Goal: Task Accomplishment & Management: Use online tool/utility

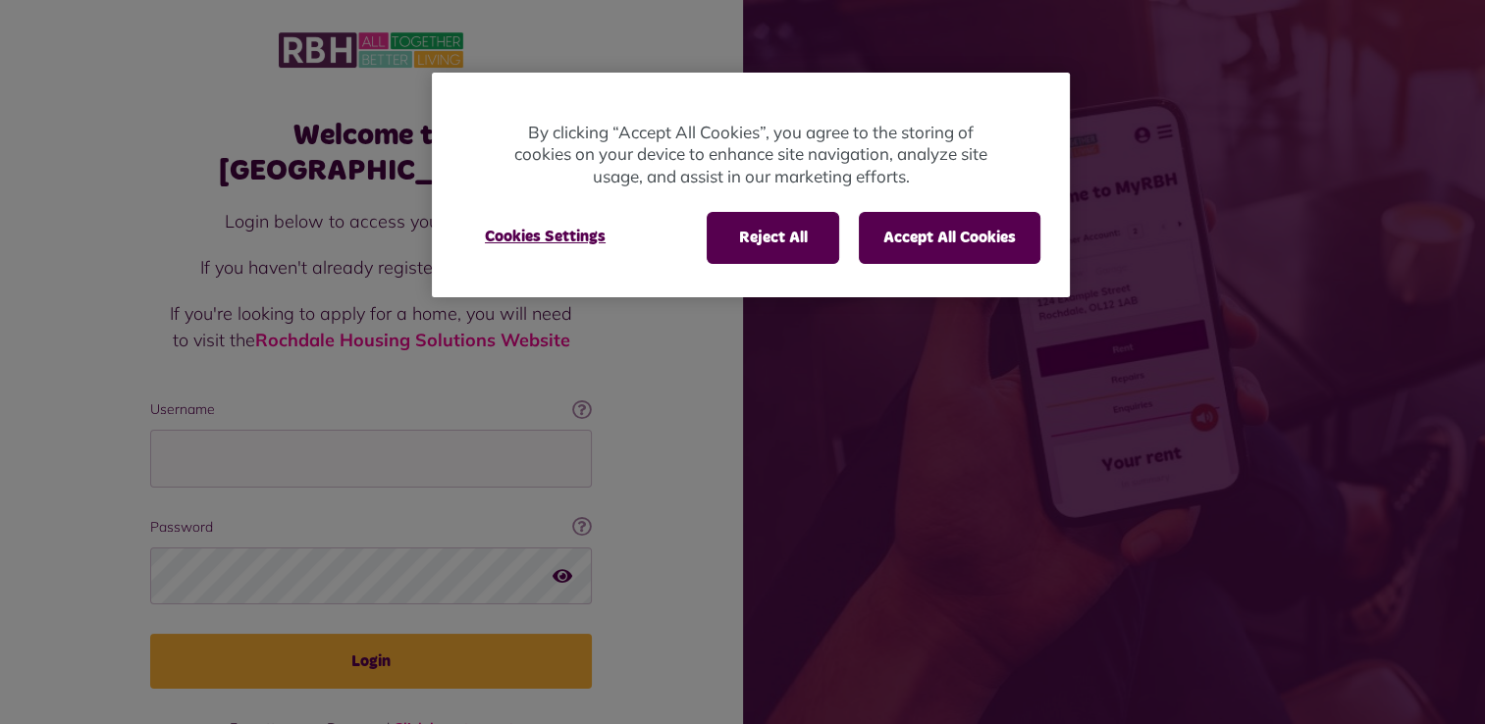
click at [958, 263] on div "Reject All Accept All Cookies Cookies Settings" at bounding box center [751, 246] width 638 height 99
click at [942, 241] on button "Accept All Cookies" at bounding box center [950, 237] width 182 height 51
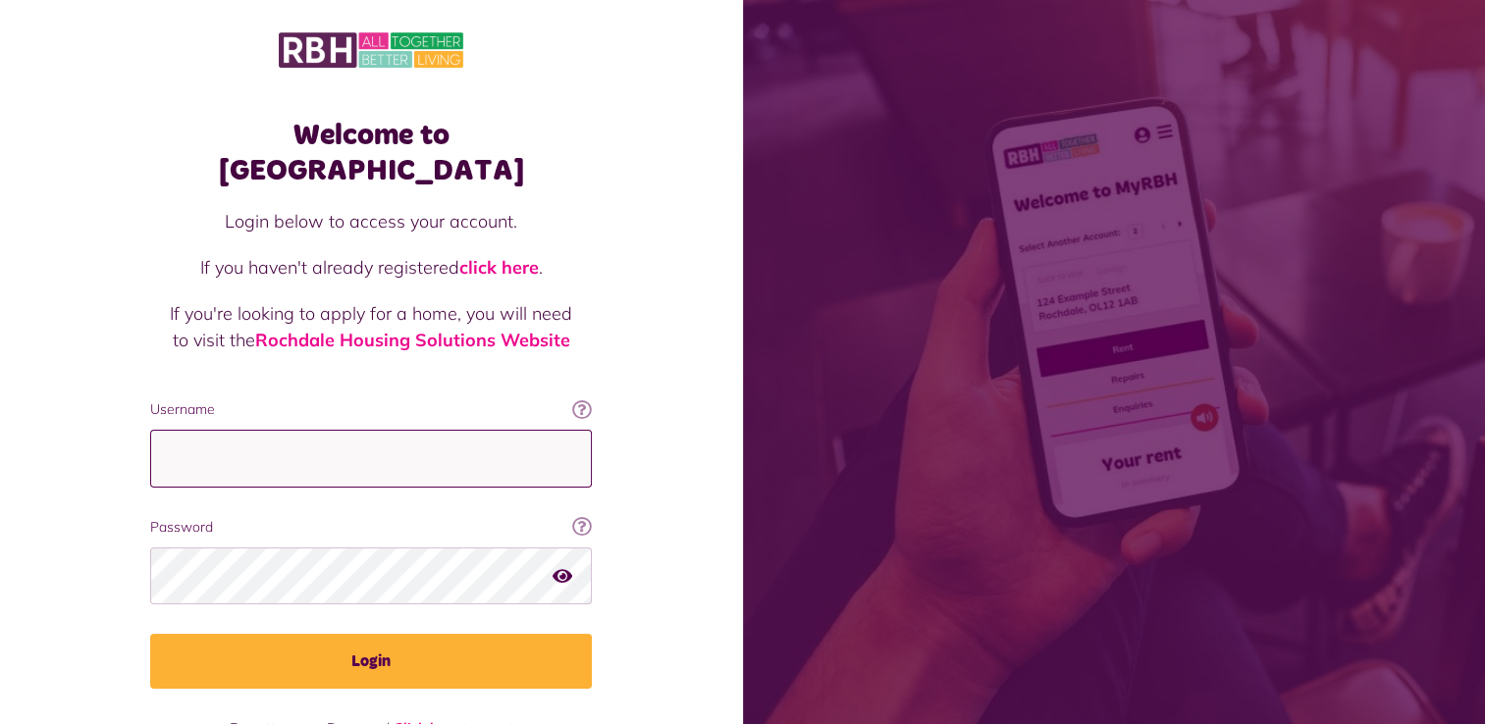
click at [208, 430] on input "Username" at bounding box center [371, 459] width 442 height 58
type input "**********"
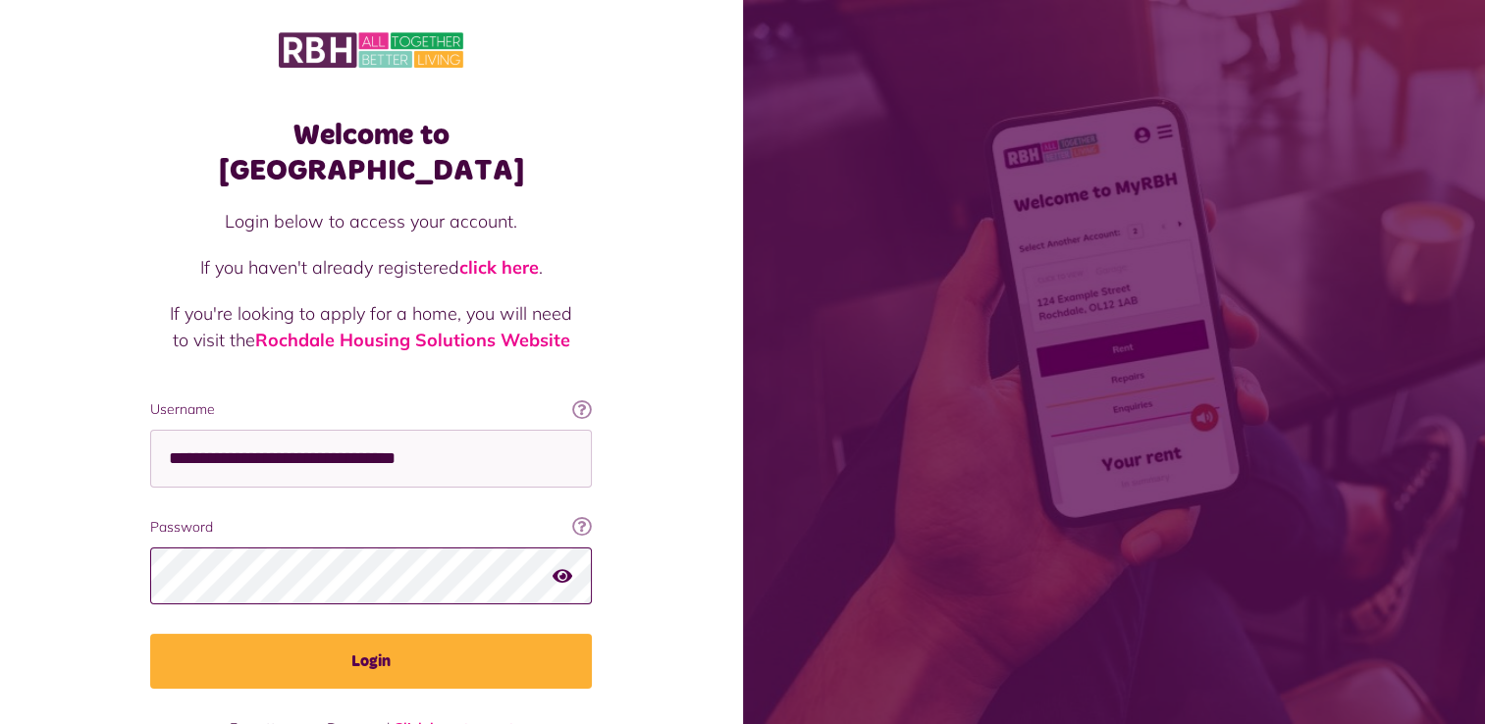
click at [150, 634] on button "Login" at bounding box center [371, 661] width 442 height 55
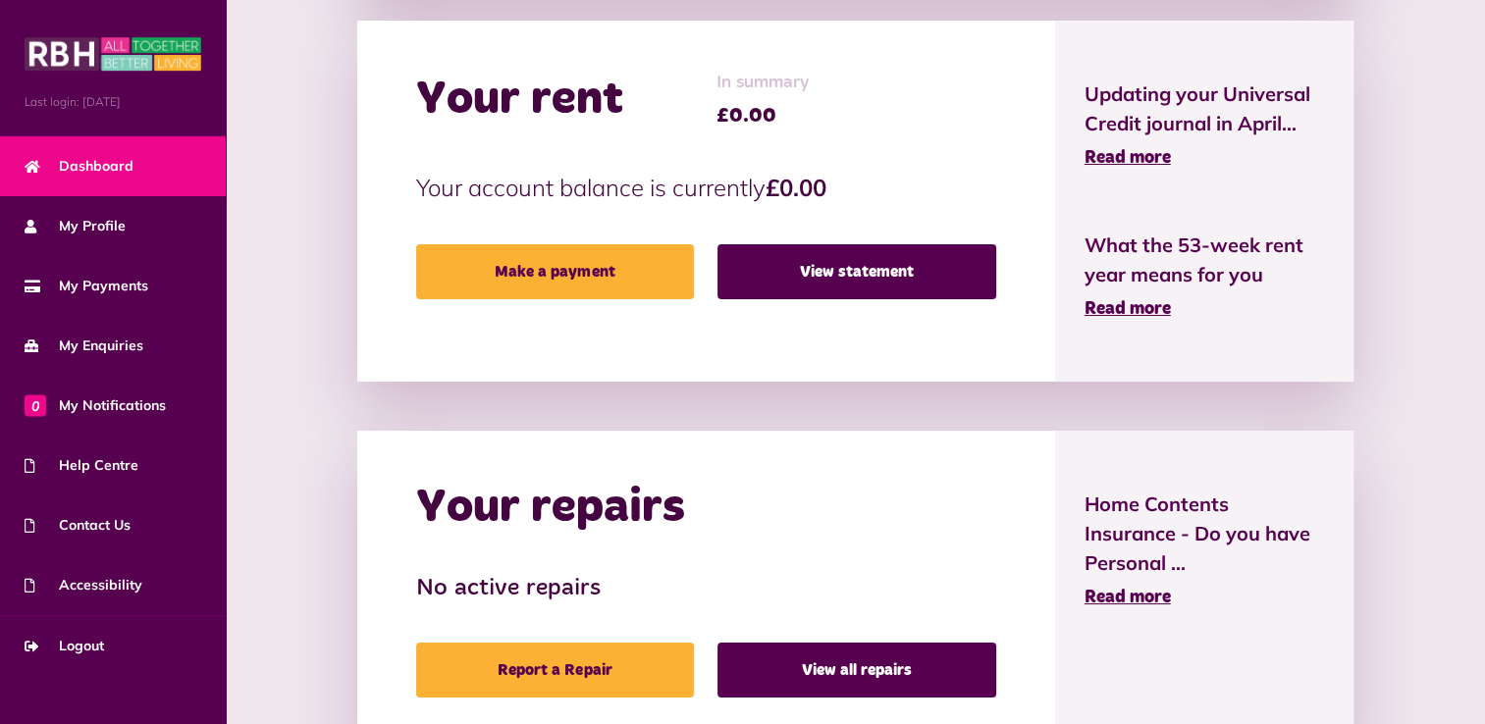
scroll to position [585, 0]
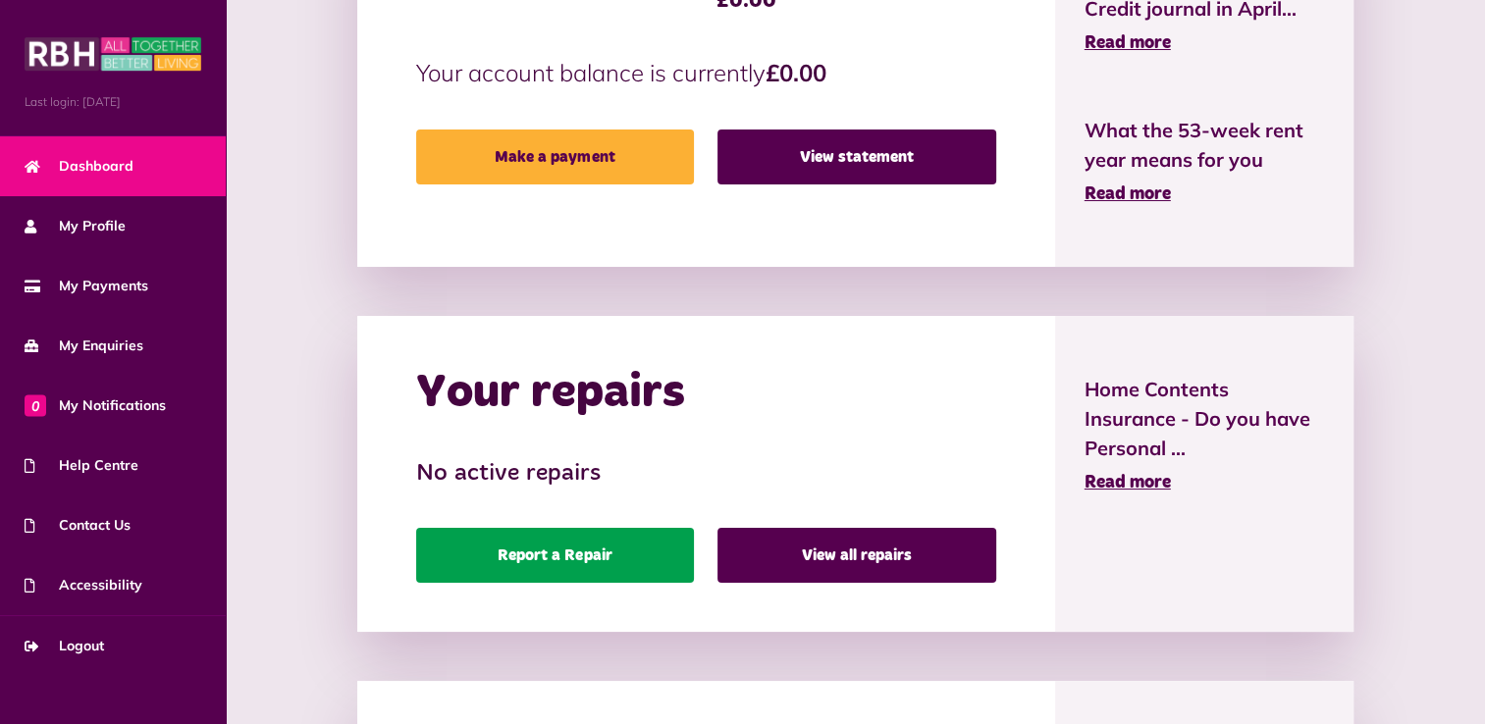
click at [614, 544] on link "Report a Repair" at bounding box center [555, 555] width 279 height 55
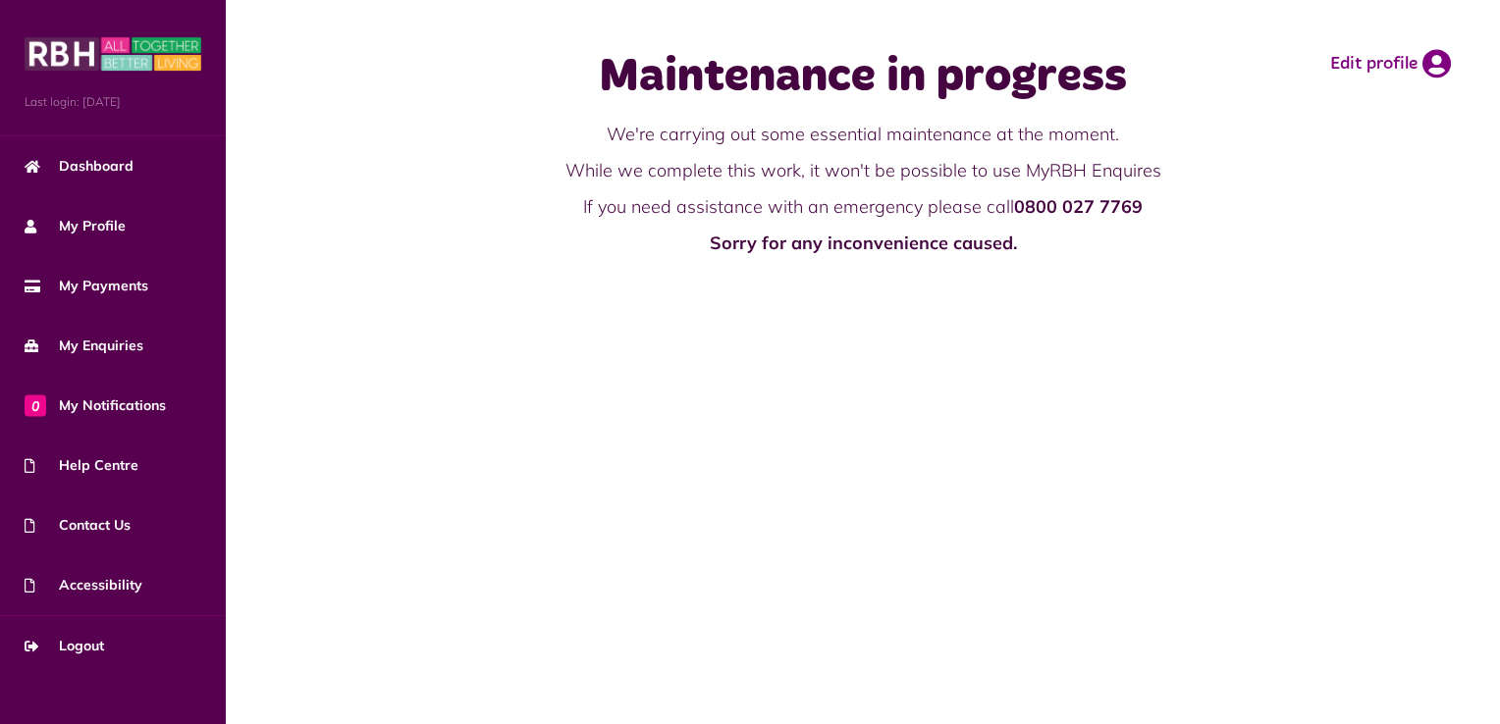
click at [972, 244] on strong "Sorry for any inconvenience caused." at bounding box center [863, 243] width 307 height 23
click at [1134, 258] on div "Maintenance in progress We're carrying out some essential maintenance at the mo…" at bounding box center [863, 153] width 598 height 266
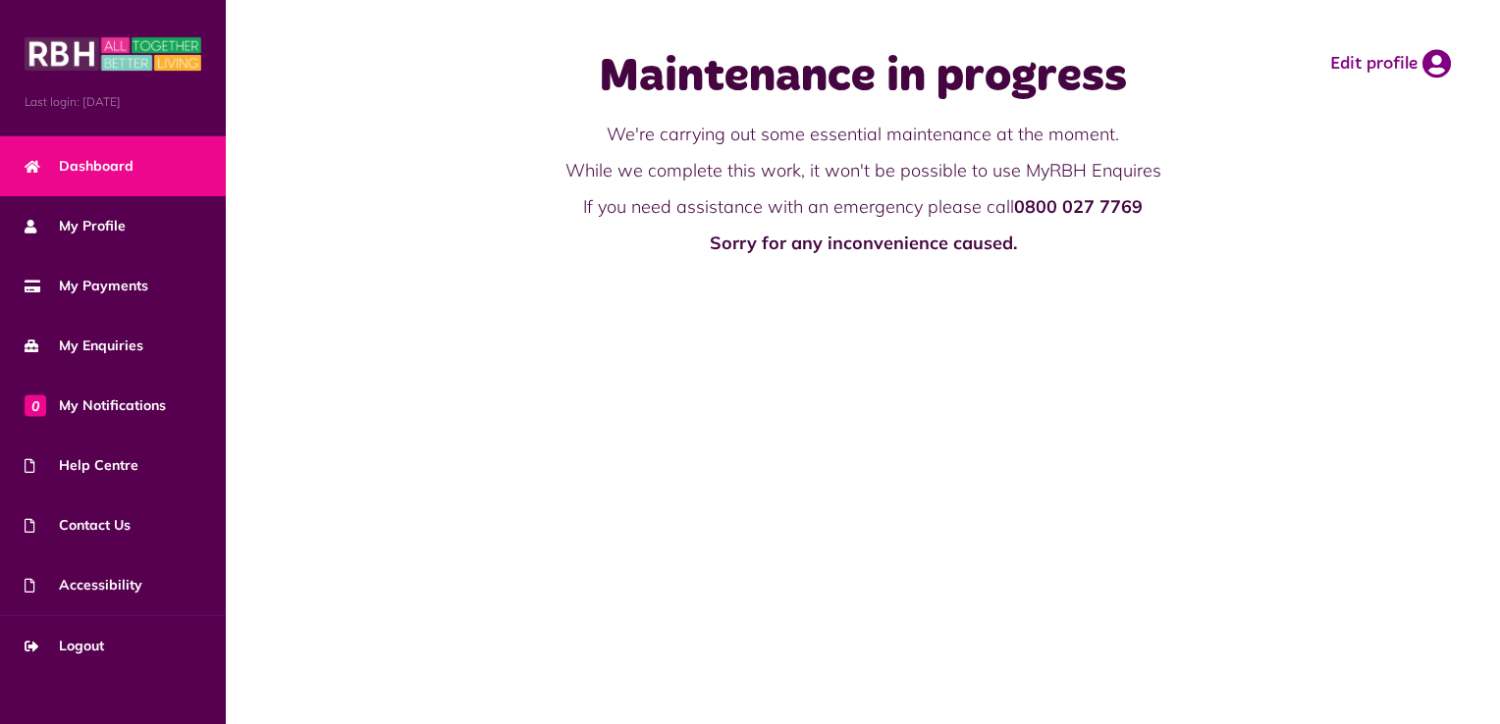
click at [91, 160] on span "Dashboard" at bounding box center [79, 166] width 109 height 21
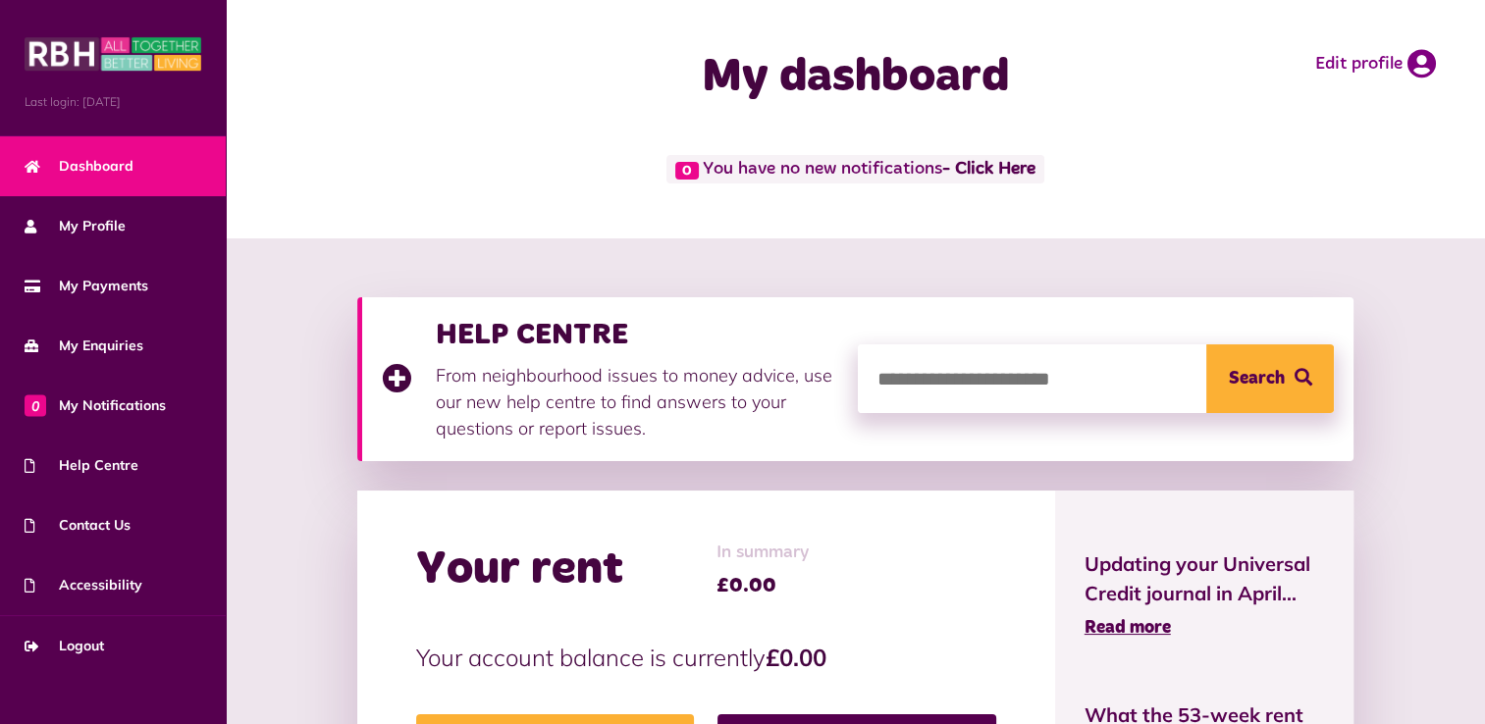
click at [362, 135] on div "My dashboard Edit profile" at bounding box center [855, 77] width 1259 height 155
